Goal: Task Accomplishment & Management: Use online tool/utility

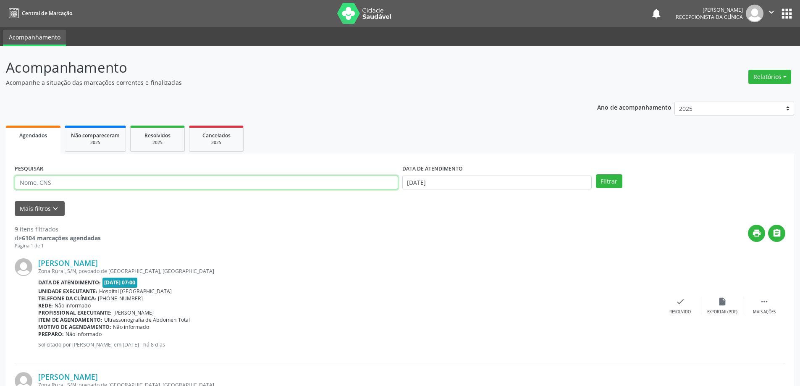
click at [56, 182] on input "text" at bounding box center [206, 182] width 383 height 14
type input "707608279518394"
click at [611, 183] on button "Filtrar" at bounding box center [609, 181] width 26 height 14
click at [684, 304] on icon "check" at bounding box center [686, 301] width 9 height 9
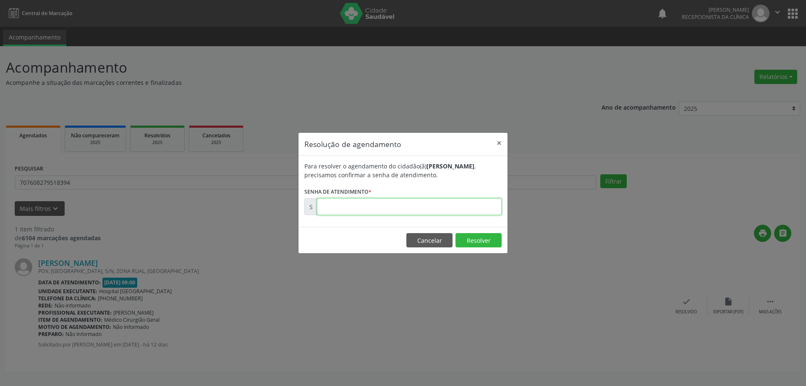
click at [359, 205] on input "text" at bounding box center [409, 206] width 185 height 17
type input "00180626"
click at [475, 240] on button "Resolver" at bounding box center [479, 240] width 46 height 14
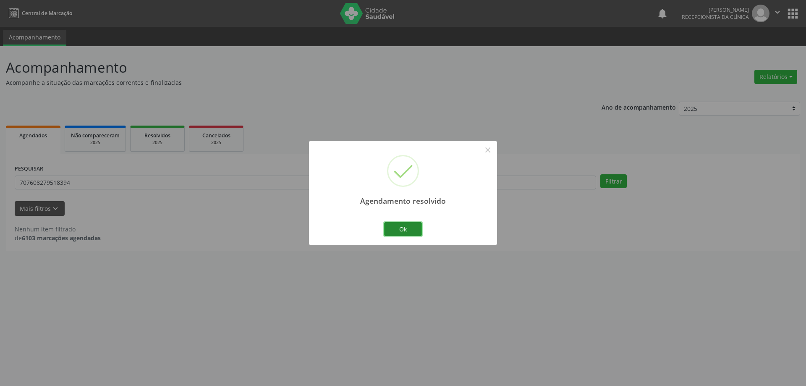
click at [402, 230] on button "Ok" at bounding box center [403, 229] width 38 height 14
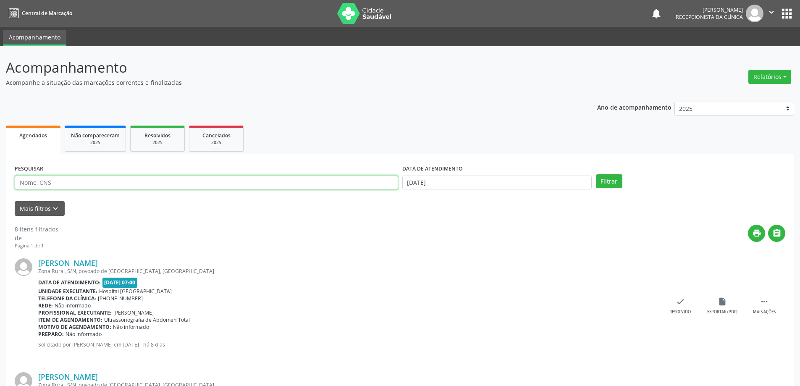
click at [144, 189] on input "text" at bounding box center [206, 182] width 383 height 14
type input "702404062176820"
click at [613, 186] on button "Filtrar" at bounding box center [609, 181] width 26 height 14
click at [687, 301] on icon "check" at bounding box center [686, 301] width 9 height 9
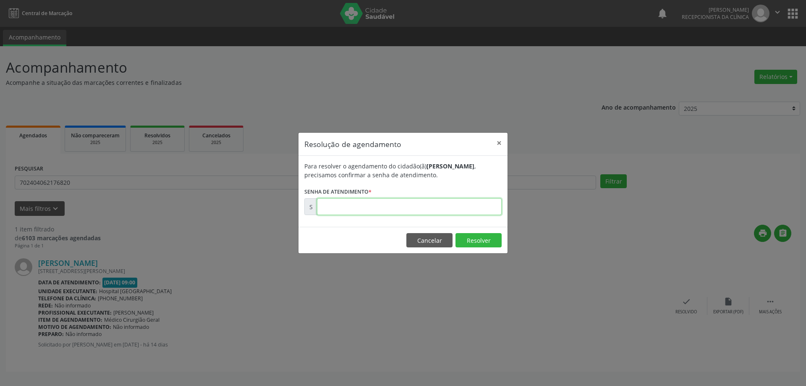
click at [357, 207] on input "text" at bounding box center [409, 206] width 185 height 17
type input "00180001"
click at [477, 243] on button "Resolver" at bounding box center [479, 240] width 46 height 14
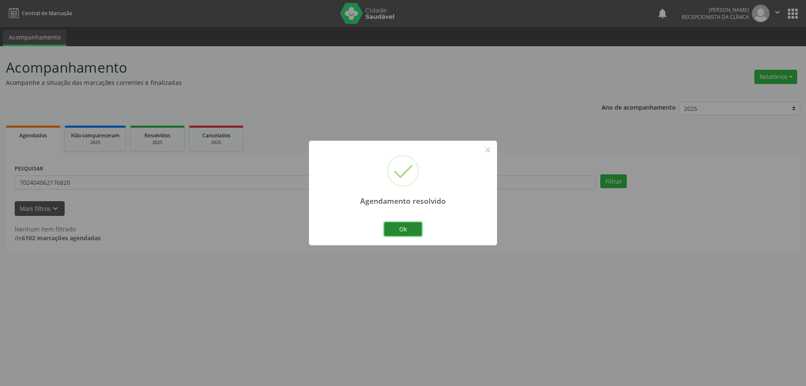
click at [401, 227] on button "Ok" at bounding box center [403, 229] width 38 height 14
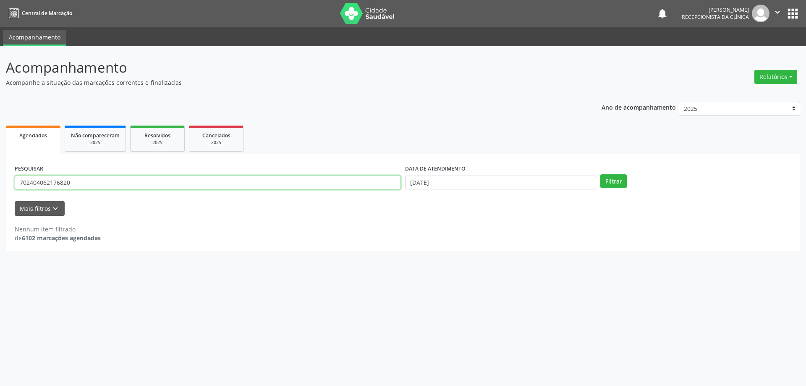
click at [120, 186] on input "702404062176820" at bounding box center [208, 182] width 386 height 14
drag, startPoint x: 88, startPoint y: 185, endPoint x: 0, endPoint y: 172, distance: 89.1
click at [0, 173] on div "Acompanhamento Acompanhe a situação das marcações correntes e finalizadas Relat…" at bounding box center [403, 216] width 806 height 340
type input "706305741456678"
click at [611, 182] on button "Filtrar" at bounding box center [613, 181] width 26 height 14
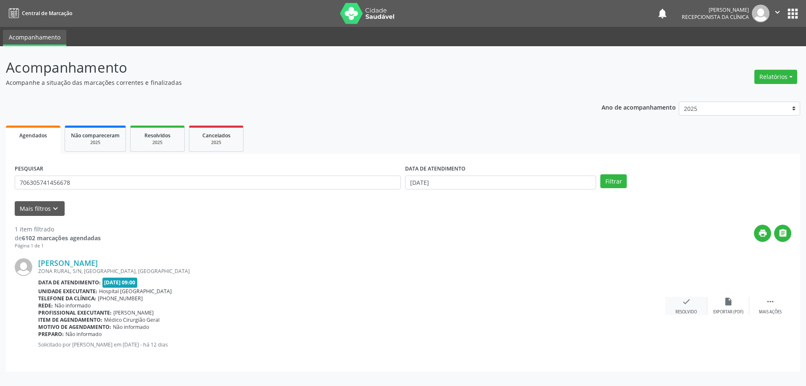
click at [684, 307] on div "check Resolvido" at bounding box center [686, 306] width 42 height 18
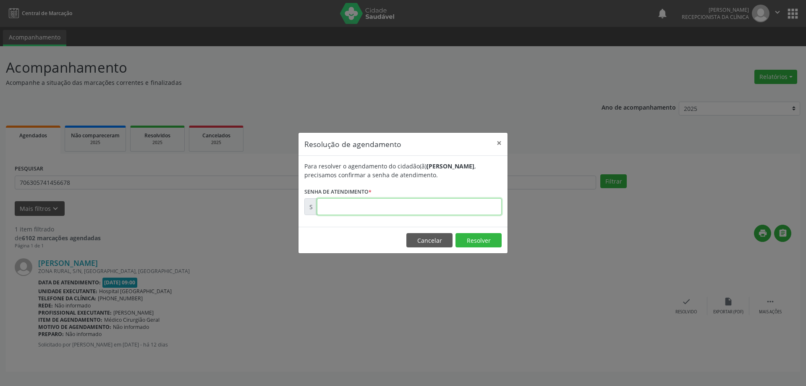
click at [377, 205] on input "text" at bounding box center [409, 206] width 185 height 17
type input "00180619"
click at [485, 240] on button "Resolver" at bounding box center [479, 240] width 46 height 14
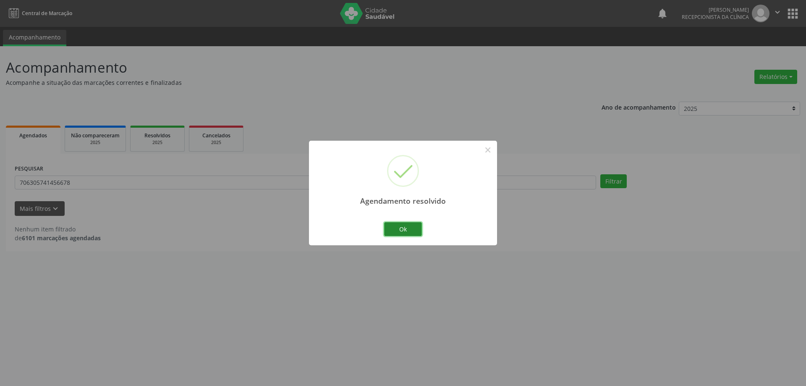
click at [404, 228] on button "Ok" at bounding box center [403, 229] width 38 height 14
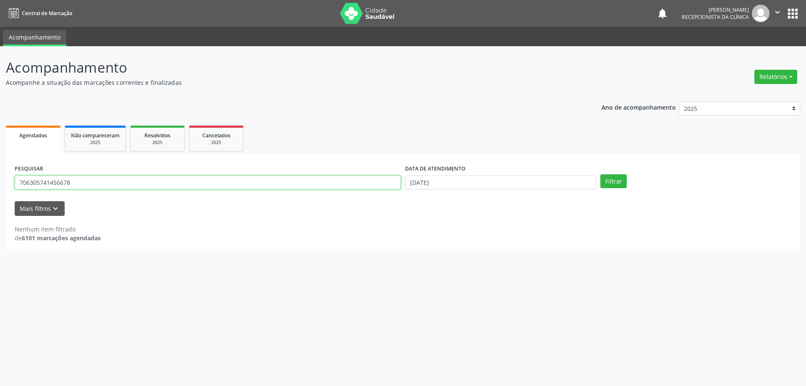
drag, startPoint x: 143, startPoint y: 181, endPoint x: 13, endPoint y: 195, distance: 130.1
click at [3, 182] on div "Acompanhamento Acompanhe a situação das marcações correntes e finalizadas Relat…" at bounding box center [403, 216] width 806 height 340
type input "705507477458510"
click at [613, 179] on button "Filtrar" at bounding box center [613, 181] width 26 height 14
